Goal: Task Accomplishment & Management: Complete application form

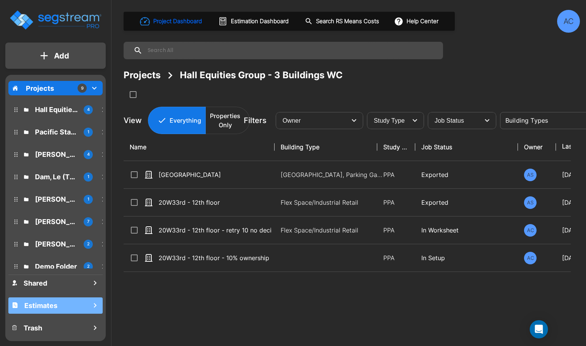
click at [44, 303] on h1 "Estimates" at bounding box center [40, 306] width 33 height 10
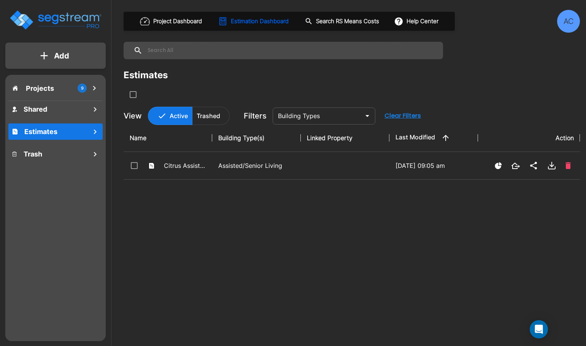
click at [83, 56] on button "Add" at bounding box center [55, 56] width 100 height 22
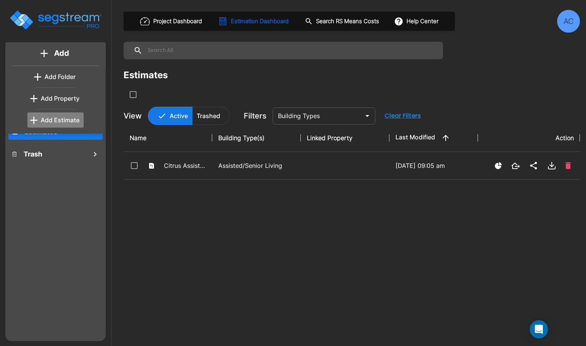
click at [65, 117] on p "Add Estimate" at bounding box center [60, 120] width 39 height 9
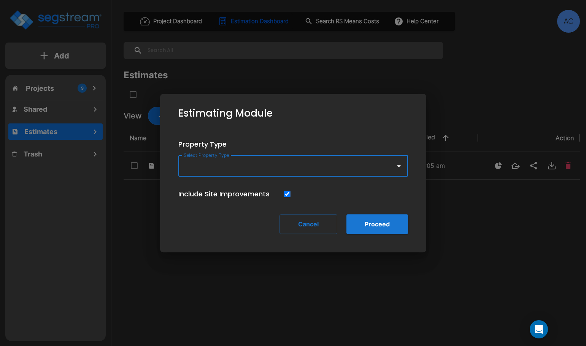
click at [397, 169] on icon "button" at bounding box center [398, 166] width 9 height 9
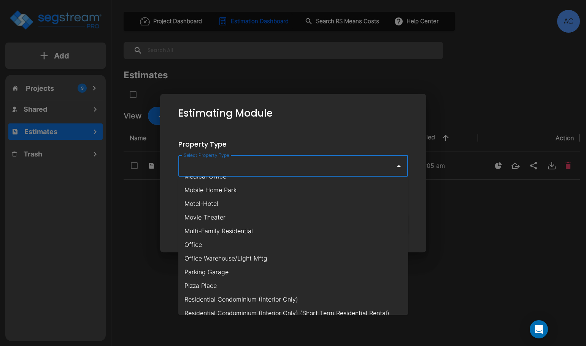
scroll to position [380, 0]
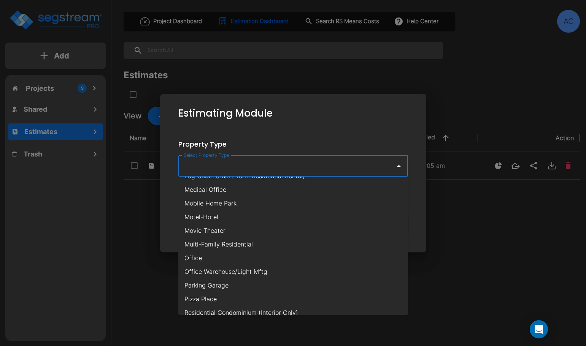
click at [294, 188] on li "Medical Office" at bounding box center [293, 190] width 230 height 14
type input "Medical Office"
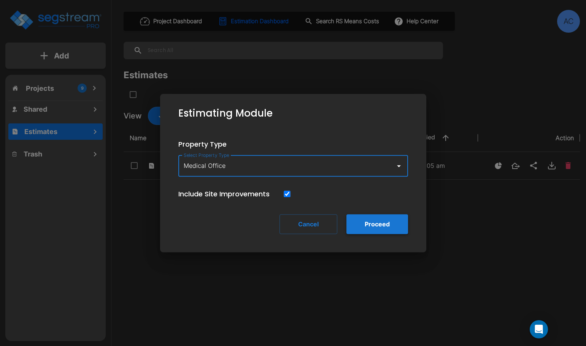
click at [375, 225] on button "Proceed" at bounding box center [377, 224] width 62 height 20
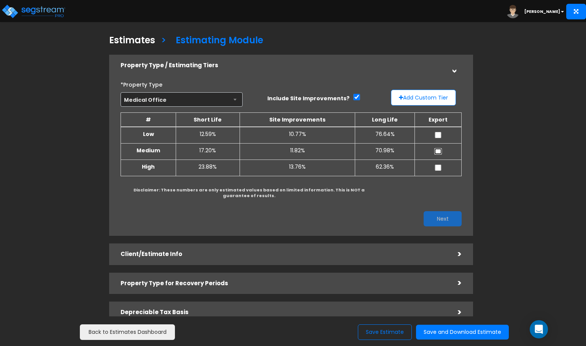
click at [439, 152] on input "checkbox" at bounding box center [438, 151] width 8 height 6
checkbox input "true"
click at [440, 137] on input "checkbox" at bounding box center [438, 135] width 8 height 6
checkbox input "true"
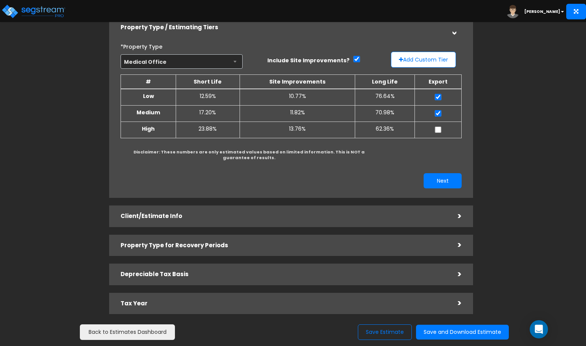
click at [295, 214] on h5 "Client/Estimate Info" at bounding box center [284, 216] width 326 height 6
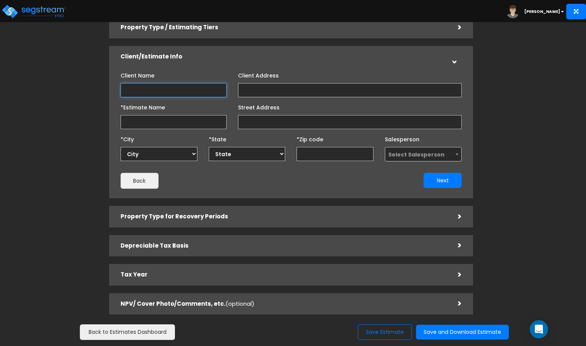
click at [201, 93] on input "Client Name" at bounding box center [174, 90] width 106 height 14
click at [138, 94] on input "Client Name" at bounding box center [174, 90] width 106 height 14
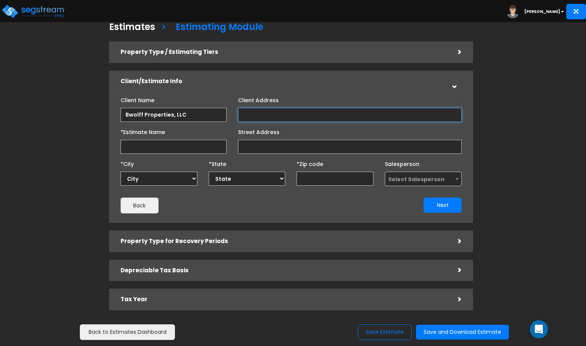
scroll to position [0, 0]
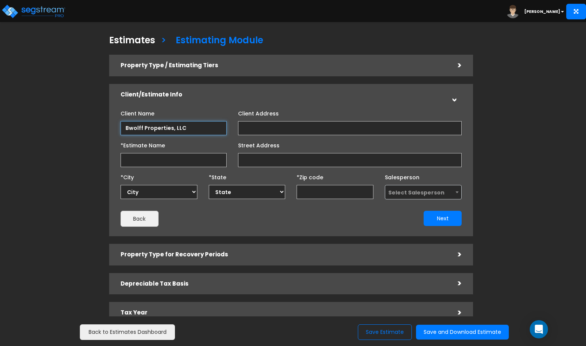
drag, startPoint x: 198, startPoint y: 130, endPoint x: 89, endPoint y: 118, distance: 109.4
click at [89, 118] on div "Estimates > Estimating Module Property Type / Estimating Tiers > *Property Type…" at bounding box center [291, 196] width 479 height 440
paste input "[PERSON_NAME]"
type input "[PERSON_NAME]"
click at [273, 131] on input "Client Address" at bounding box center [350, 128] width 224 height 14
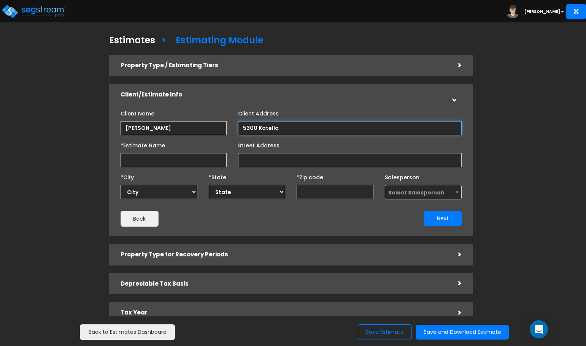
drag, startPoint x: 298, startPoint y: 129, endPoint x: 191, endPoint y: 136, distance: 107.1
click at [191, 136] on div "Client Name [PERSON_NAME] Client Address 5300 Katella AB" at bounding box center [291, 167] width 341 height 120
paste input "Avenue, [GEOGRAPHIC_DATA], [GEOGRAPHIC_DATA]"
type input "[STREET_ADDRESS]"
click at [149, 164] on input "*Estimate Name" at bounding box center [174, 160] width 106 height 14
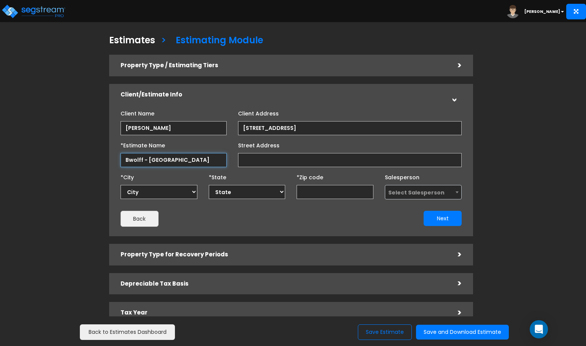
type input "Bwolff - [GEOGRAPHIC_DATA]"
paste input "[STREET_ADDRESS]"
drag, startPoint x: 364, startPoint y: 160, endPoint x: 299, endPoint y: 165, distance: 65.2
click at [299, 165] on input "[STREET_ADDRESS]" at bounding box center [350, 160] width 224 height 14
type input "[STREET_ADDRESS]"
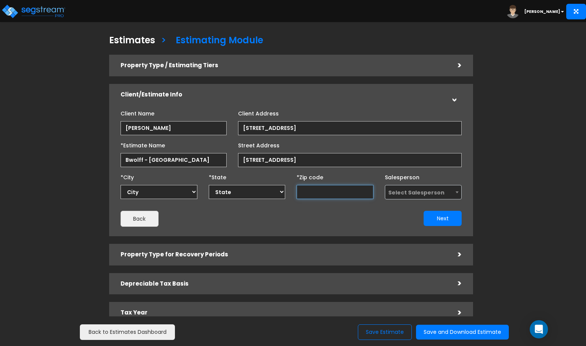
click at [317, 195] on input "text" at bounding box center [335, 192] width 77 height 14
type input "9072"
select select "CA"
type input "90720"
click at [424, 192] on span "Select Salesperson" at bounding box center [416, 193] width 56 height 8
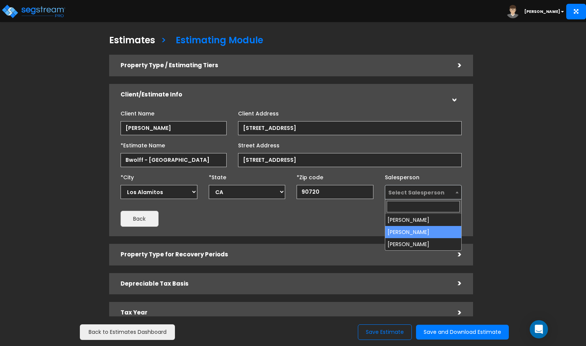
select select "208"
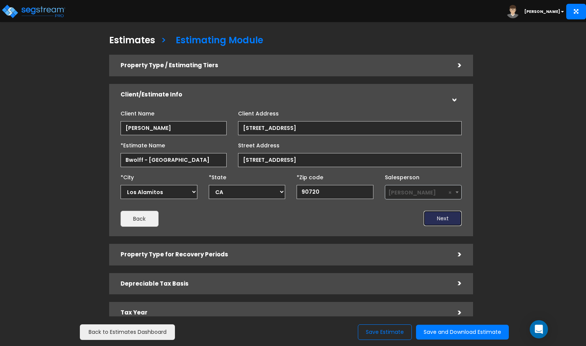
click at [452, 221] on button "Next" at bounding box center [443, 218] width 38 height 15
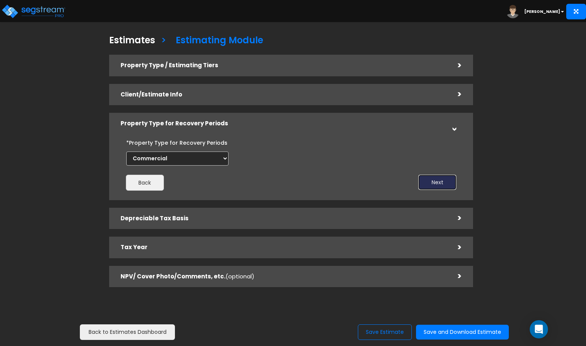
click at [424, 182] on button "Next" at bounding box center [437, 182] width 38 height 15
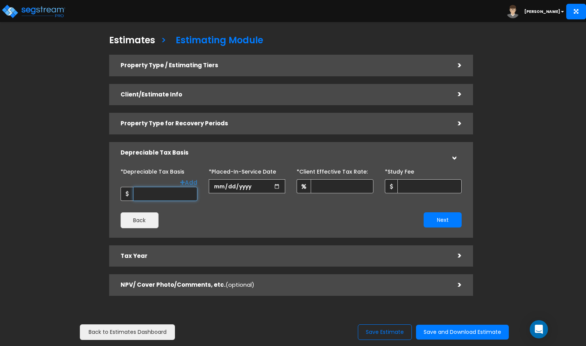
click at [162, 195] on input "*Depreciable Tax Basis" at bounding box center [165, 194] width 64 height 14
paste input "3,564,185"
type input "3,564,185"
click at [221, 184] on input "date" at bounding box center [247, 186] width 77 height 14
type input "[DATE]"
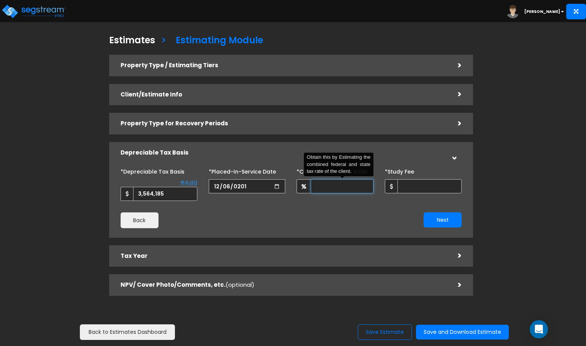
click at [332, 184] on input "*Client Effective Tax Rate:" at bounding box center [342, 186] width 63 height 14
click at [337, 219] on div "Next" at bounding box center [379, 220] width 176 height 15
click at [333, 186] on input "*Client Effective Tax Rate:" at bounding box center [342, 186] width 63 height 14
type input "3"
type input "0"
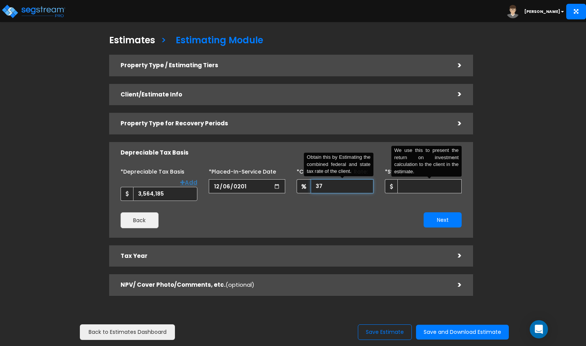
type input "37"
click at [415, 187] on input "*Study Fee" at bounding box center [429, 186] width 64 height 14
click at [380, 210] on div "*Depreciable Tax Basis Add 3,564,185 *Placed-In-Service Date [DATE]" at bounding box center [291, 196] width 341 height 63
click at [407, 187] on input "*Study Fee" at bounding box center [429, 186] width 64 height 14
click at [394, 206] on div "*Depreciable Tax Basis Add 3,564,185 *Placed-In-Service Date [DATE]" at bounding box center [291, 196] width 341 height 63
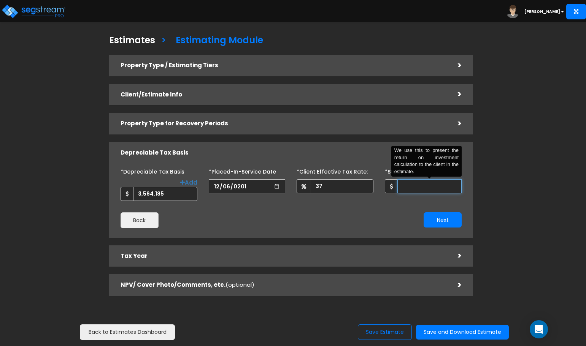
click at [407, 187] on input "*Study Fee" at bounding box center [429, 186] width 64 height 14
type input "7,500"
click at [453, 220] on button "Next" at bounding box center [443, 220] width 38 height 15
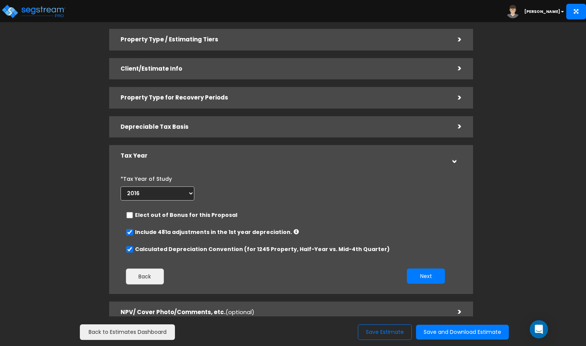
scroll to position [38, 0]
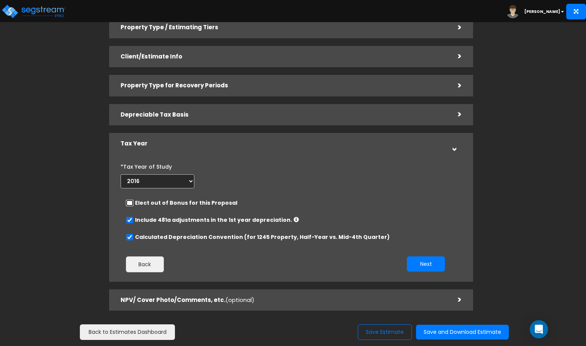
click at [129, 203] on input "checkbox" at bounding box center [130, 203] width 8 height 6
checkbox input "true"
click at [188, 178] on select "2016 2017 2018 2019 2020 2021 2022 2023 2024 2025 2026" at bounding box center [158, 182] width 74 height 14
select select "2025"
click at [121, 175] on select "2016 2017 2018 2019 2020 2021 2022 2023 2024 2025 2026" at bounding box center [158, 182] width 74 height 14
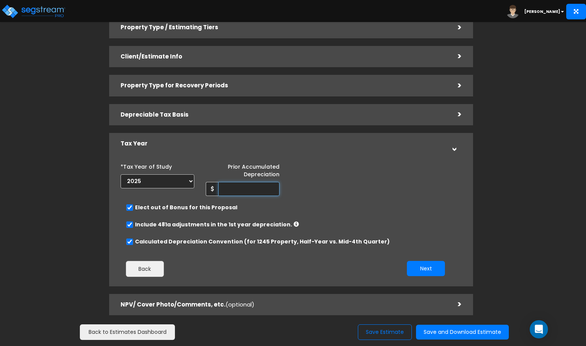
click at [249, 189] on input "Prior Accumulated Depreciation" at bounding box center [248, 189] width 61 height 14
paste input "734,911"
type input "734,911"
click at [131, 227] on input "checkbox" at bounding box center [130, 225] width 8 height 6
checkbox input "false"
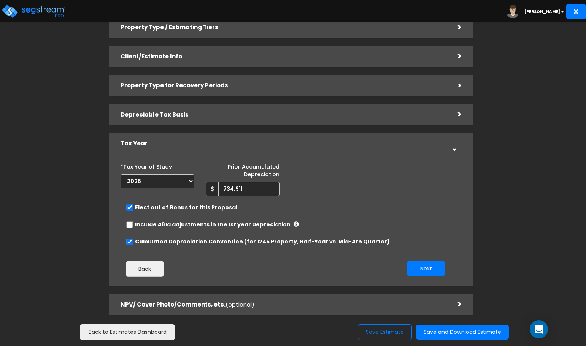
click at [130, 238] on div "Calculated Depreciation Convention (for 1245 Property, Half-Year vs. Mid-4th Qu…" at bounding box center [288, 243] width 324 height 10
click at [130, 239] on input "Calculated Depreciation Convention (for 1245 Property, Half-Year vs. Mid-4th Qu…" at bounding box center [130, 242] width 8 height 6
checkbox input "false"
radio input "true"
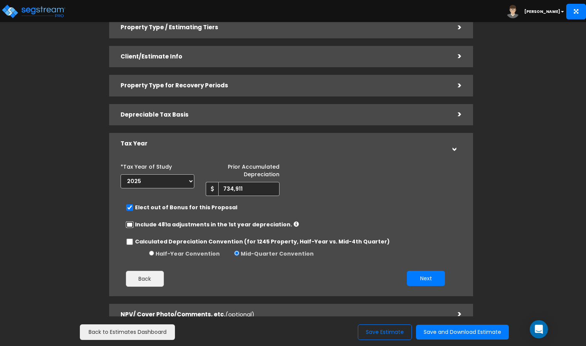
click at [127, 223] on input "checkbox" at bounding box center [130, 225] width 8 height 6
checkbox input "true"
click at [130, 240] on input "Calculated Depreciation Convention (for 1245 Property, Half-Year vs. Mid-4th Qu…" at bounding box center [130, 242] width 8 height 6
checkbox input "true"
radio input "false"
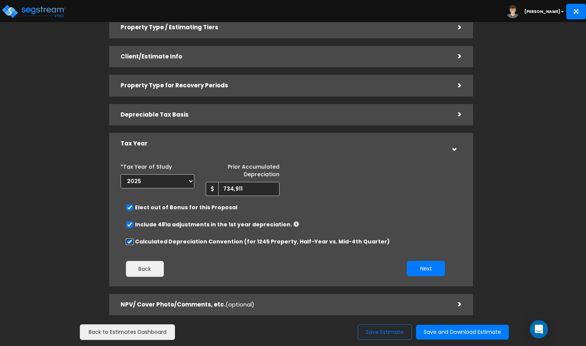
click at [129, 241] on input "Calculated Depreciation Convention (for 1245 Property, Half-Year vs. Mid-4th Qu…" at bounding box center [130, 242] width 8 height 6
checkbox input "false"
radio input "true"
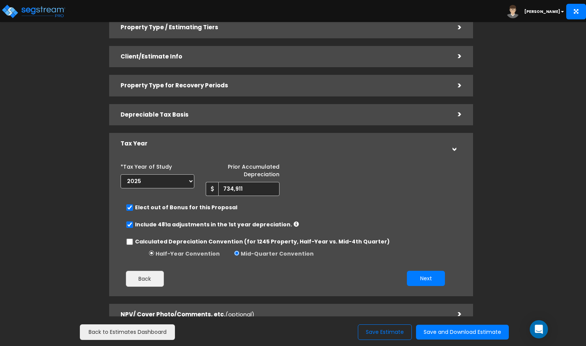
click at [154, 254] on input "radio" at bounding box center [151, 253] width 5 height 5
radio input "true"
radio input "false"
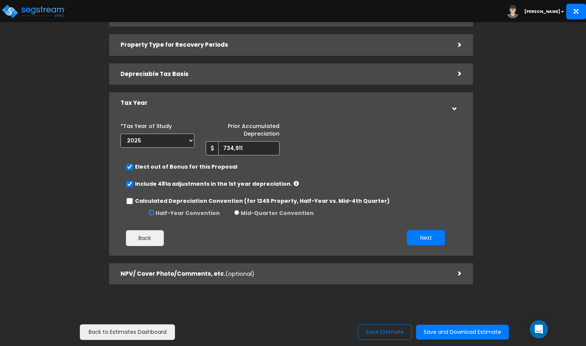
scroll to position [80, 0]
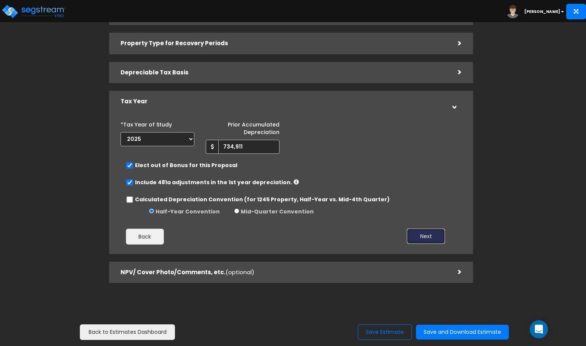
click at [436, 237] on button "Next" at bounding box center [426, 236] width 38 height 15
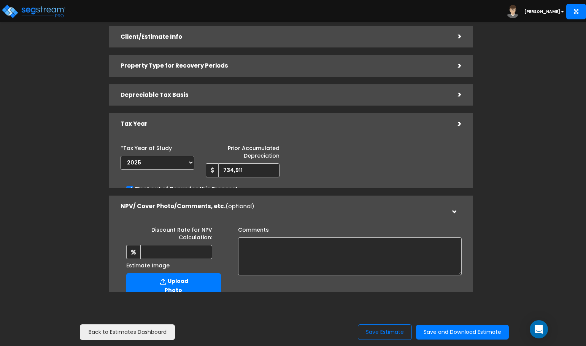
scroll to position [57, 0]
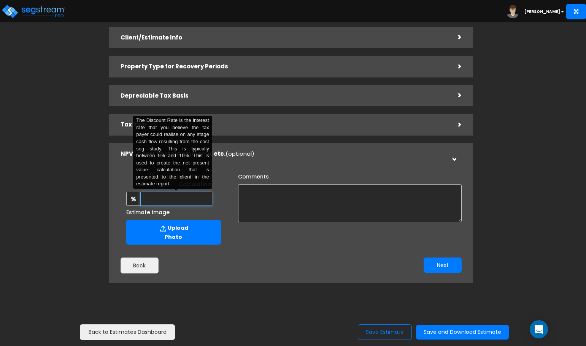
click at [176, 194] on input "text" at bounding box center [176, 199] width 72 height 14
type input "8"
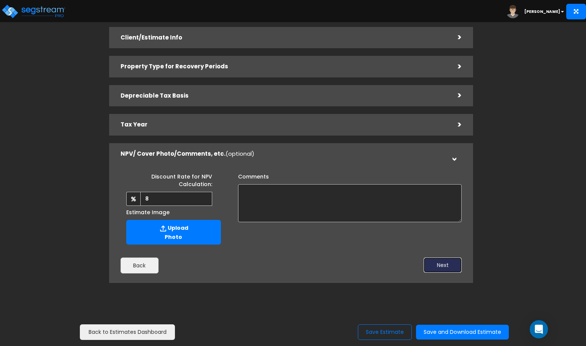
click at [439, 263] on button "Next" at bounding box center [443, 265] width 38 height 15
click at [437, 266] on button "Next" at bounding box center [443, 265] width 38 height 15
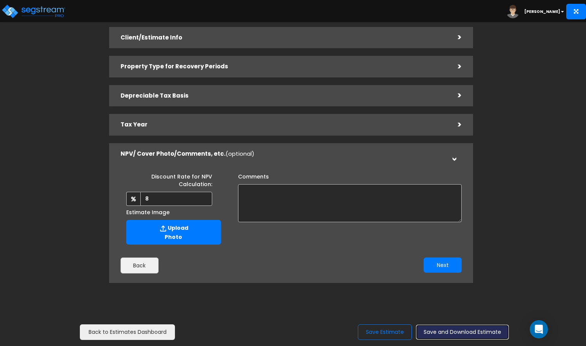
click at [451, 330] on button "Save and Download Estimate" at bounding box center [462, 332] width 93 height 15
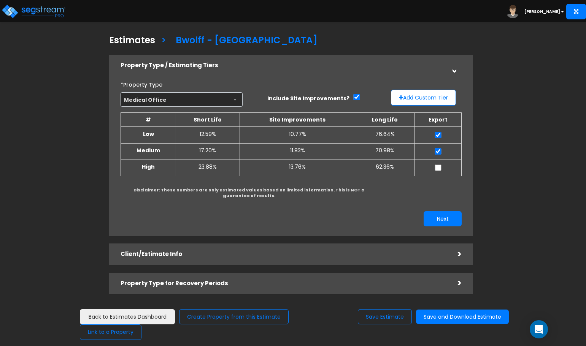
click at [298, 133] on td "10.77%" at bounding box center [298, 135] width 116 height 17
click at [298, 134] on td "10.77%" at bounding box center [298, 135] width 116 height 17
click at [301, 155] on td "11.82%" at bounding box center [298, 151] width 116 height 16
click at [448, 220] on button "Next" at bounding box center [443, 218] width 38 height 15
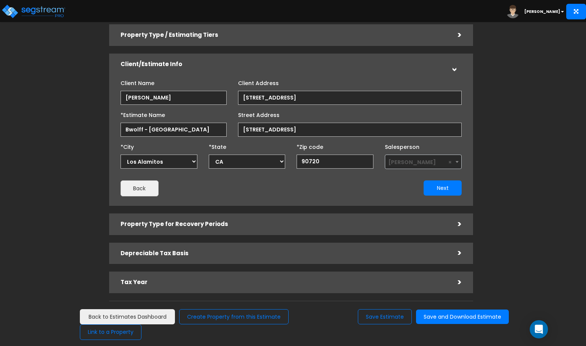
scroll to position [70, 0]
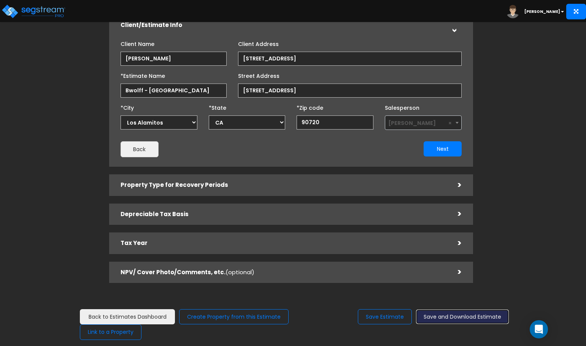
click at [465, 319] on button "Save and Download Estimate" at bounding box center [462, 317] width 93 height 15
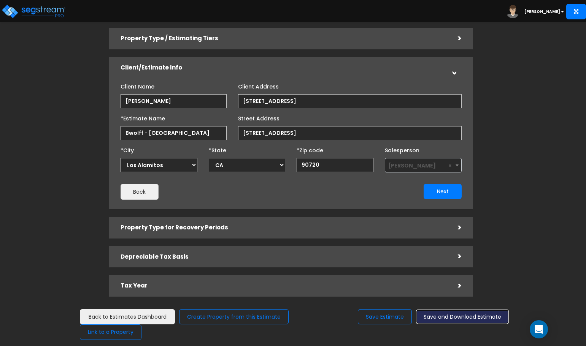
scroll to position [0, 0]
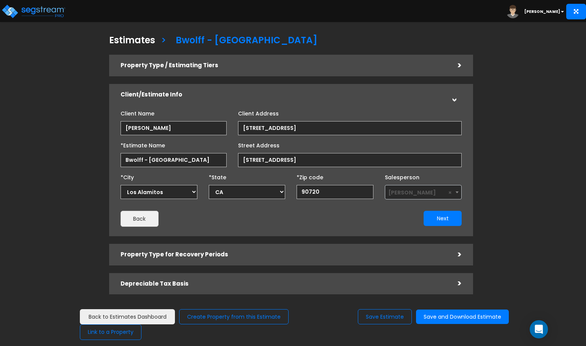
click at [240, 67] on h5 "Property Type / Estimating Tiers" at bounding box center [284, 65] width 326 height 6
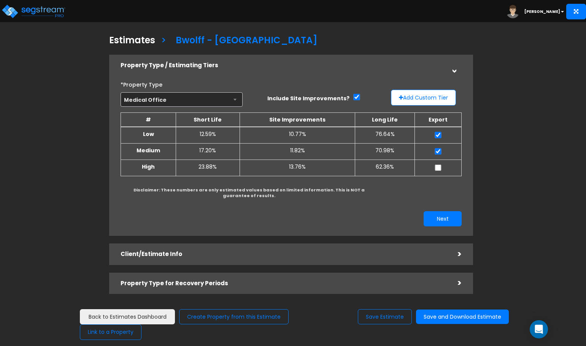
click at [298, 138] on td "10.77%" at bounding box center [298, 135] width 116 height 17
click at [224, 318] on button "Create Property from this Estimate" at bounding box center [234, 318] width 110 height 16
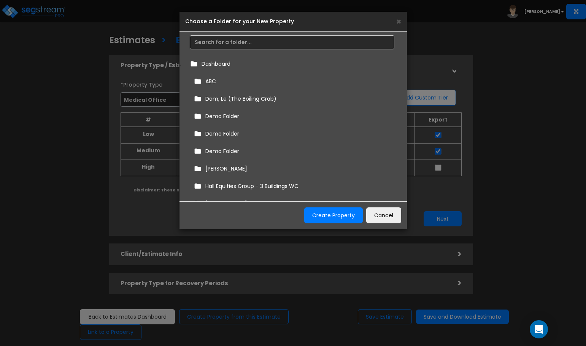
click at [213, 81] on span "ABC" at bounding box center [210, 82] width 11 height 8
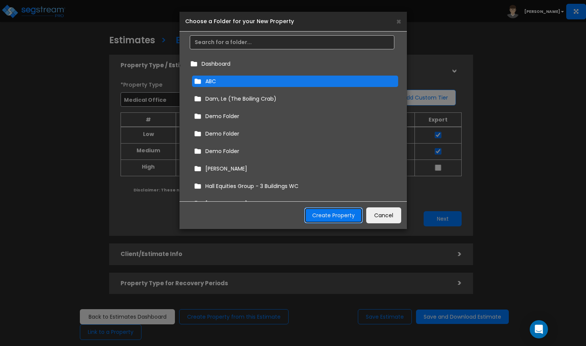
click at [319, 213] on button "Create Property" at bounding box center [333, 216] width 59 height 16
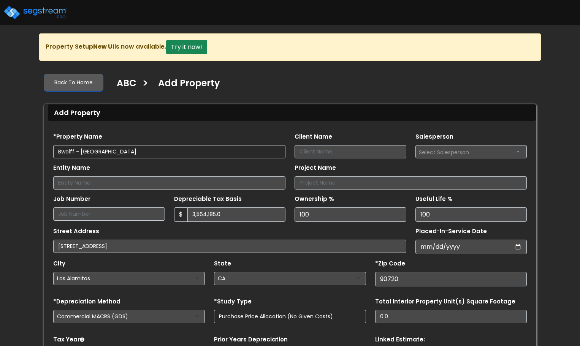
select select "Los Alamitos"
select select "CA"
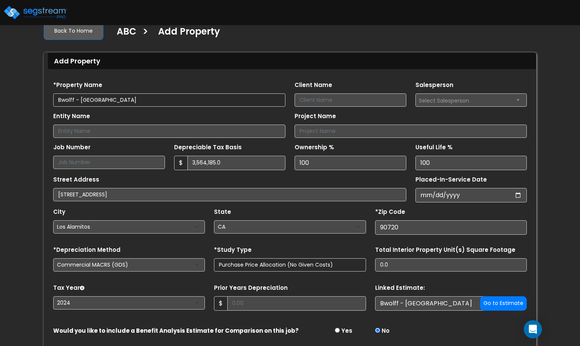
scroll to position [76, 0]
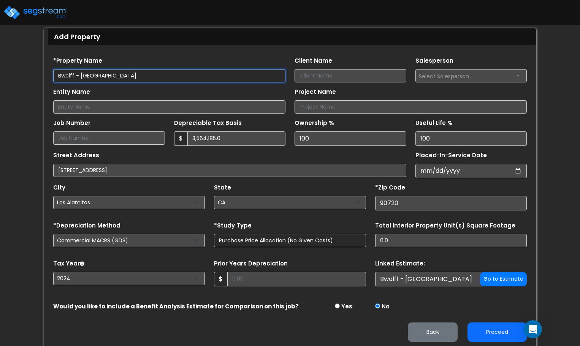
drag, startPoint x: 155, startPoint y: 75, endPoint x: 32, endPoint y: 74, distance: 123.2
click at [31, 74] on div "We are Building your Property. So please grab a coffee and let us do the heavy …" at bounding box center [290, 152] width 580 height 391
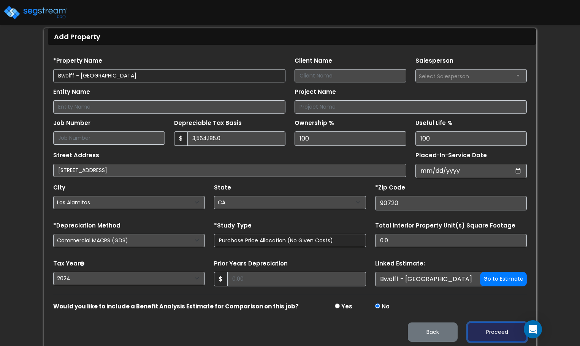
click at [481, 331] on button "Proceed" at bounding box center [497, 332] width 59 height 19
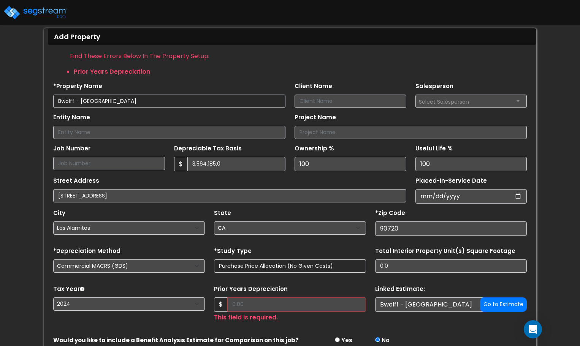
click at [122, 63] on div "Find these errors below in the Property Setup: Prior Years Depreciation" at bounding box center [290, 63] width 474 height 25
click at [73, 303] on select "2026 2025 2024 2023 2022 2021 2020 2019 2018 2017 2016" at bounding box center [129, 304] width 152 height 13
select select "2025"
click at [53, 298] on select "2026 2025 2024 2023 2022 2021 2020 2019 2018 2017 2016" at bounding box center [129, 304] width 152 height 13
click at [279, 305] on input "Prior Years Depreciation" at bounding box center [296, 305] width 138 height 14
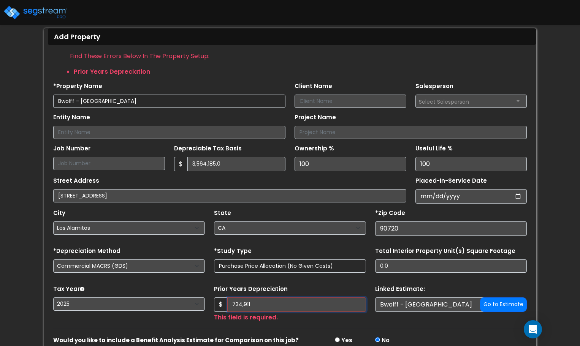
type input "734,911"
drag, startPoint x: 273, startPoint y: 313, endPoint x: 216, endPoint y: 307, distance: 57.7
click at [216, 307] on div "$ 734,911 This field is required." at bounding box center [290, 310] width 152 height 25
click at [264, 306] on input "734,911" at bounding box center [296, 305] width 138 height 14
drag, startPoint x: 264, startPoint y: 306, endPoint x: 202, endPoint y: 302, distance: 62.5
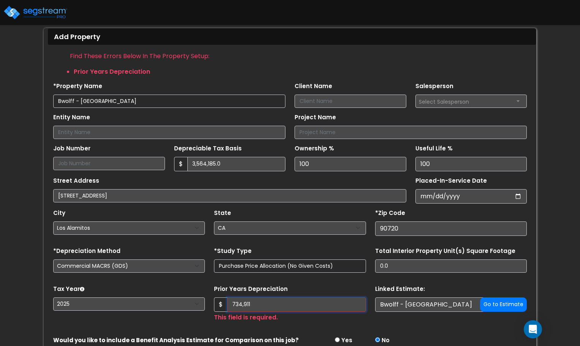
click at [202, 302] on div "Tax Year Please Enter The Placed In Service Date First. 2026 2025 2024 2023 202…" at bounding box center [290, 303] width 483 height 39
click at [277, 284] on div "Prior Years Depreciation $ 734,911 This field is required." at bounding box center [290, 303] width 152 height 39
click at [265, 308] on input "734,911" at bounding box center [296, 305] width 138 height 14
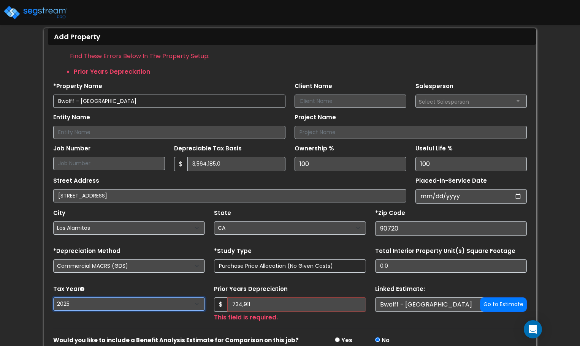
click at [159, 303] on select "2026 2025 2024 2023 2022 2021 2020 2019 2018 2017 2016" at bounding box center [129, 304] width 152 height 13
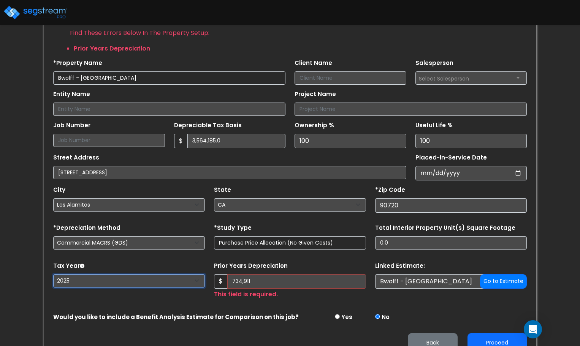
scroll to position [112, 0]
